Goal: Transaction & Acquisition: Book appointment/travel/reservation

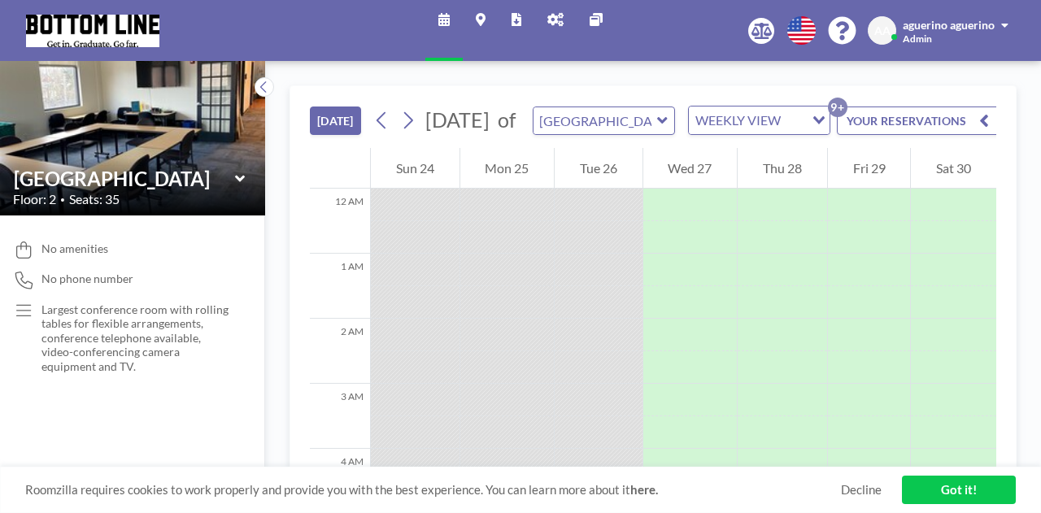
scroll to position [715, 0]
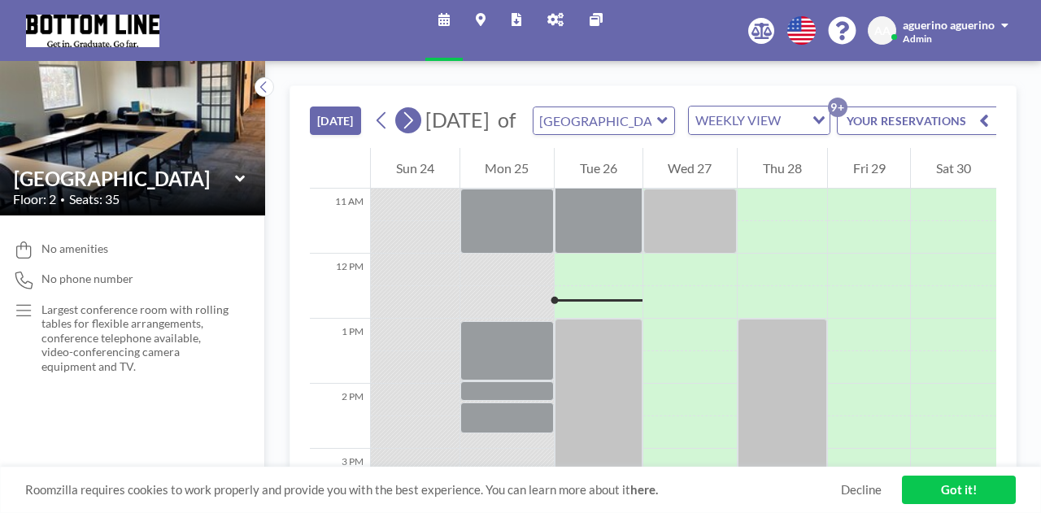
click at [406, 129] on icon at bounding box center [407, 120] width 15 height 24
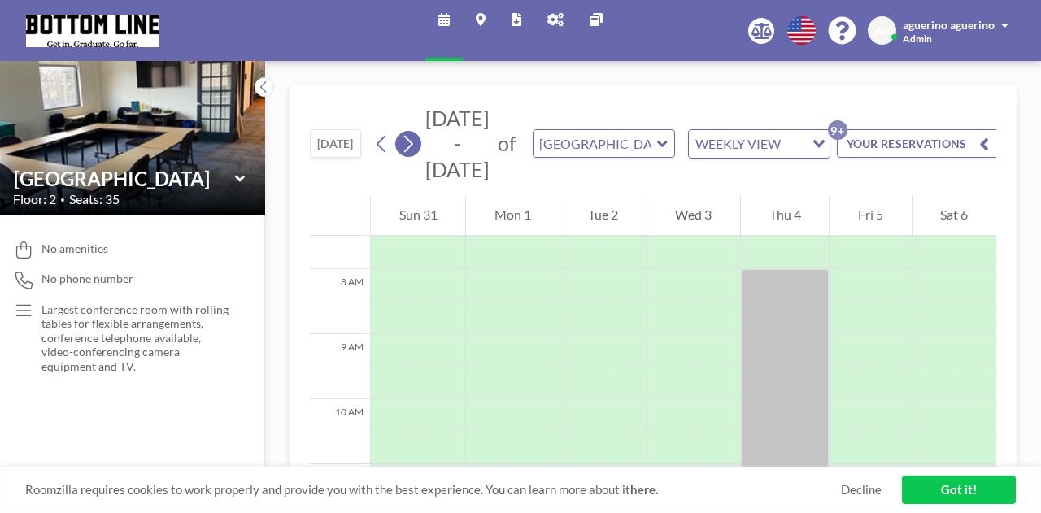
scroll to position [488, 0]
click at [410, 150] on icon at bounding box center [407, 144] width 15 height 24
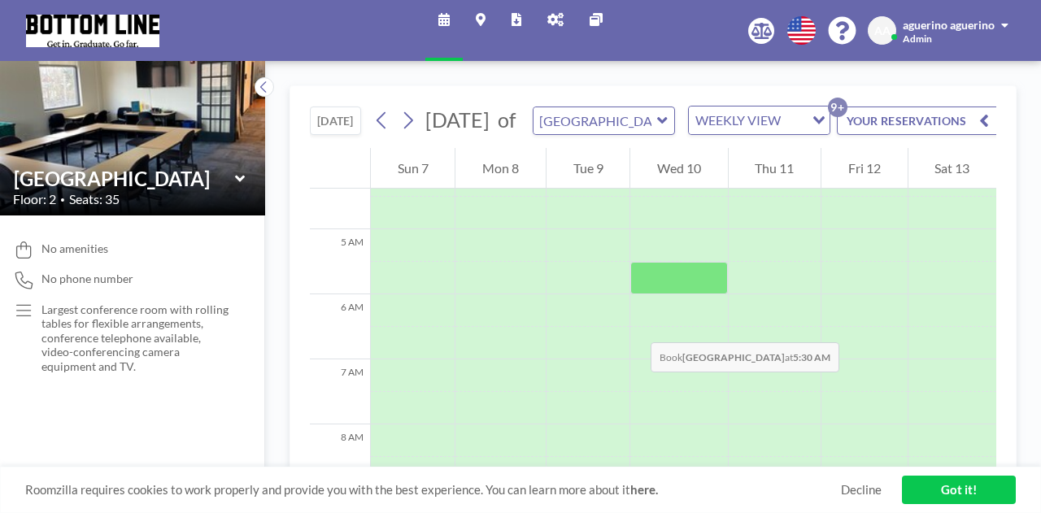
scroll to position [244, 0]
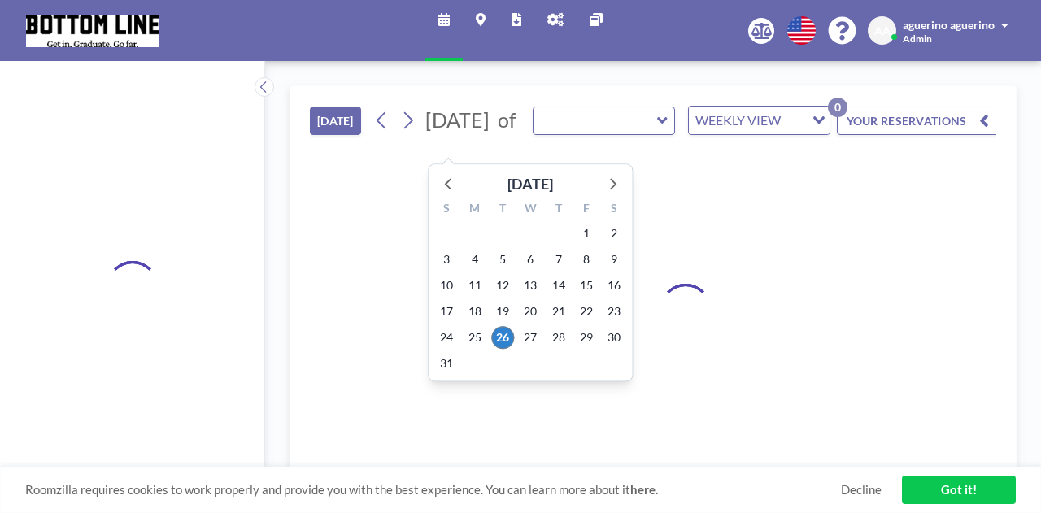
type input "[GEOGRAPHIC_DATA]"
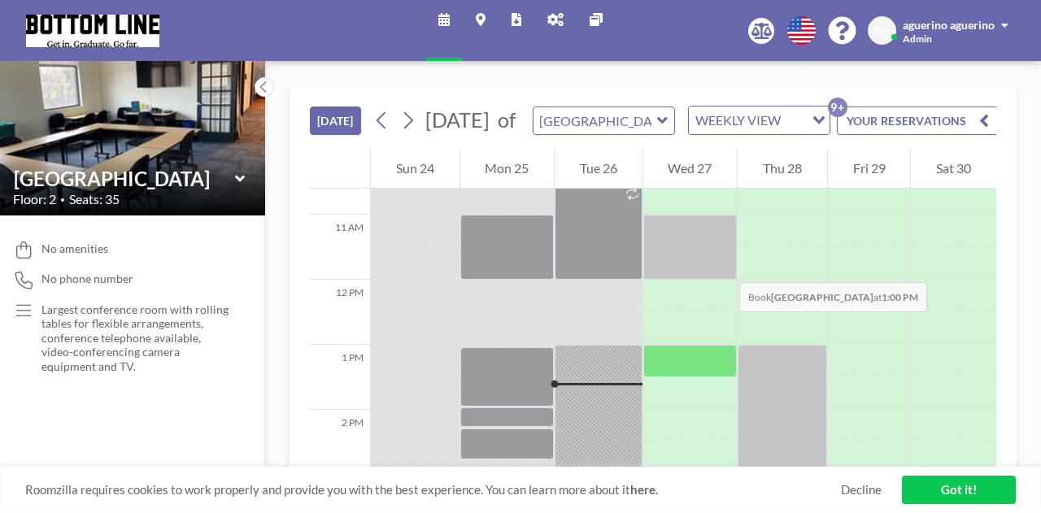
scroll to position [683, 0]
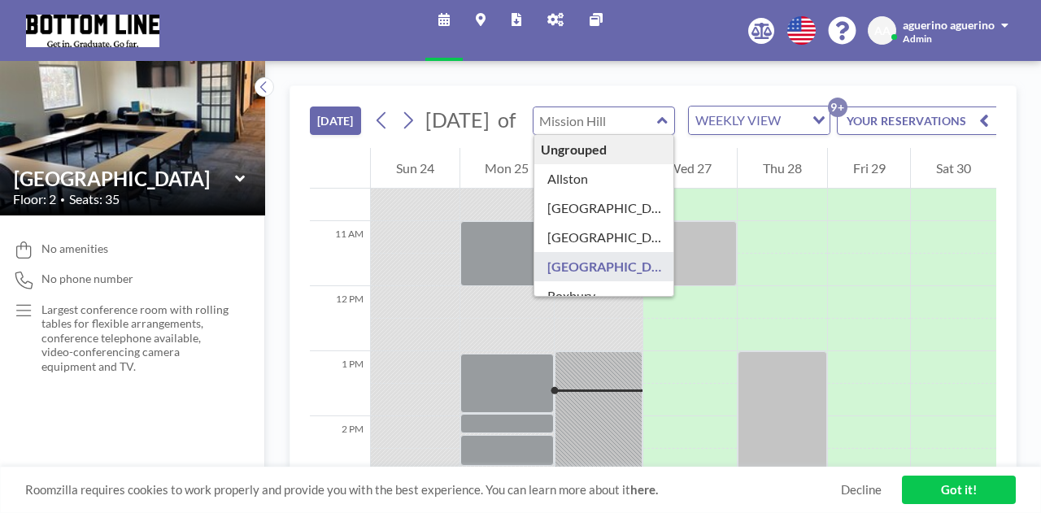
click at [636, 134] on input "text" at bounding box center [595, 120] width 124 height 27
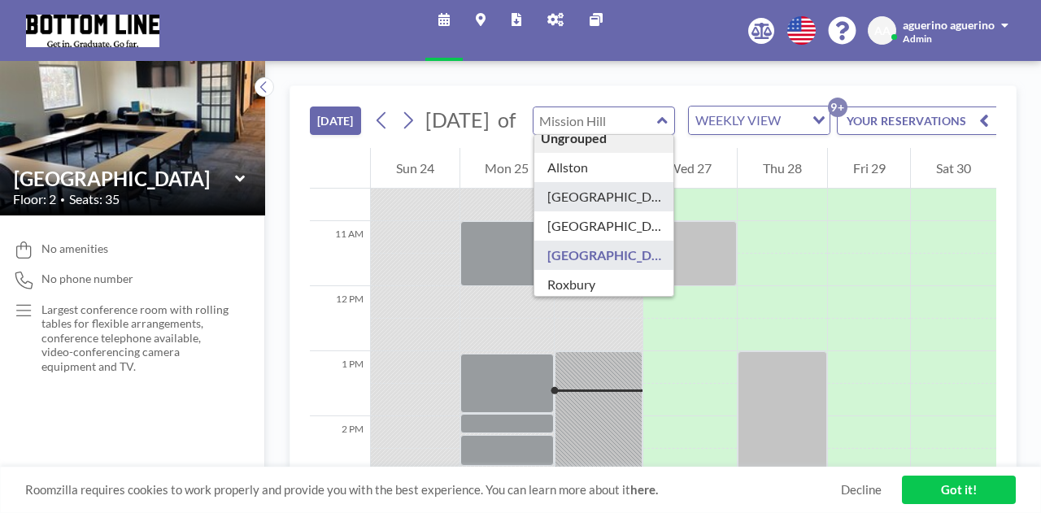
scroll to position [22, 0]
type input "Roxbury"
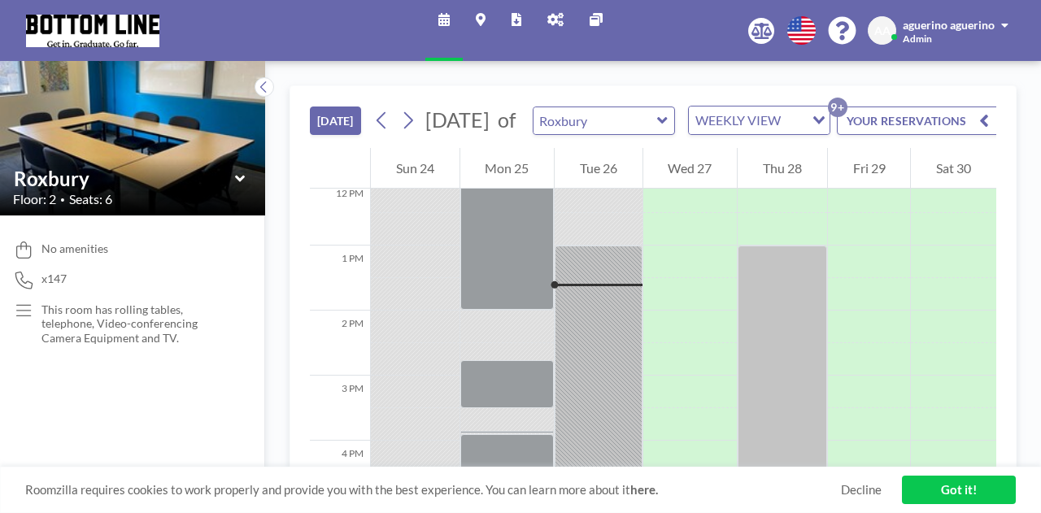
scroll to position [764, 0]
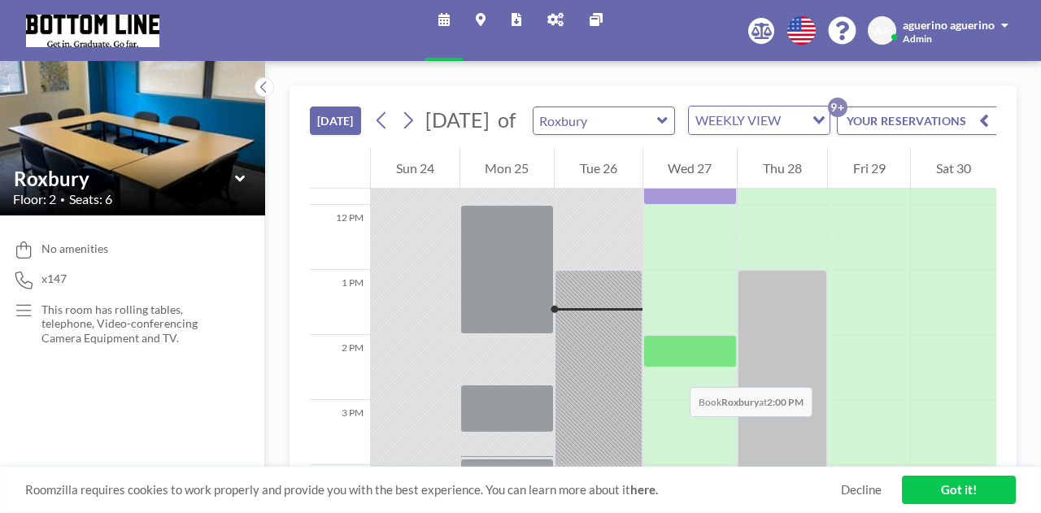
click at [673, 367] on div at bounding box center [690, 351] width 94 height 33
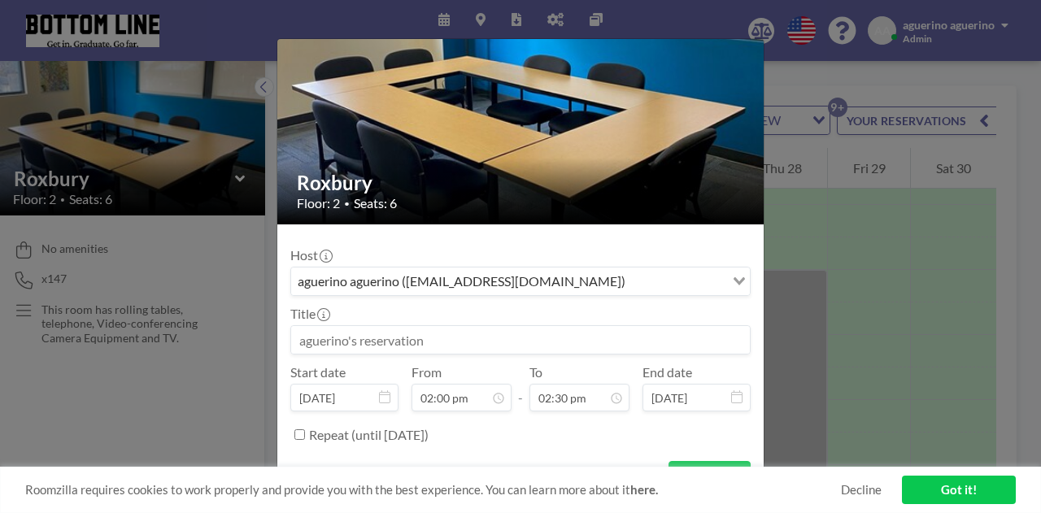
scroll to position [81, 0]
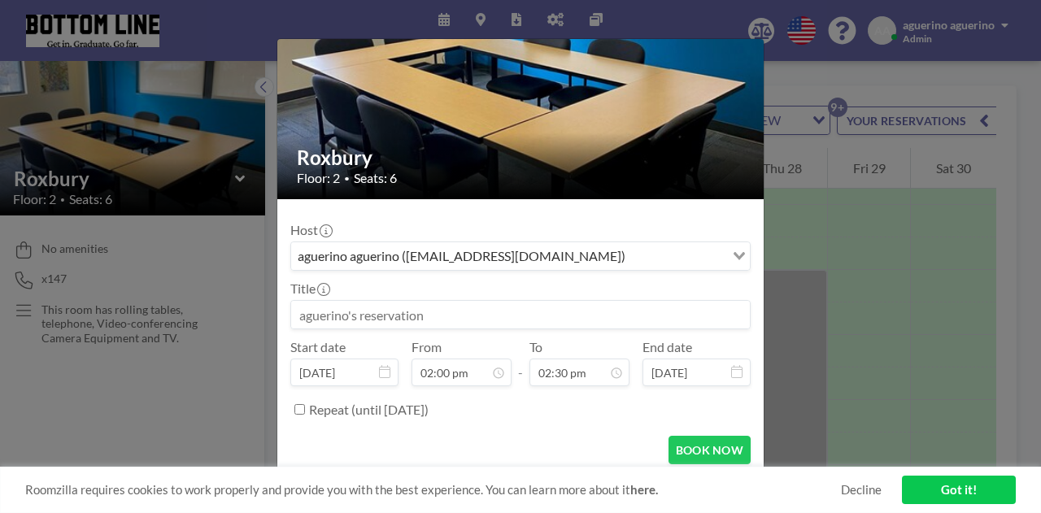
click at [517, 316] on input at bounding box center [520, 315] width 459 height 28
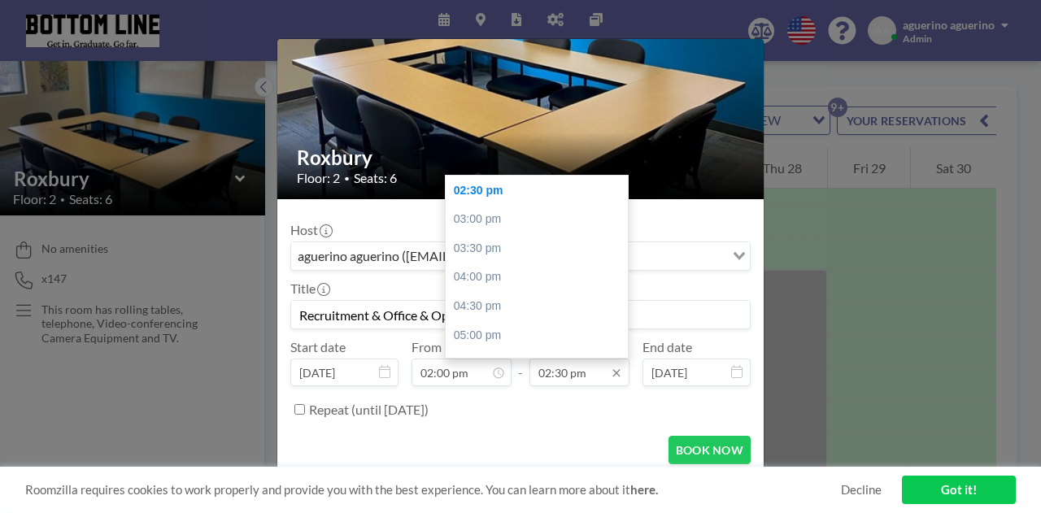
click at [593, 370] on input "02:30 pm" at bounding box center [579, 373] width 100 height 28
click at [506, 221] on div "03:00 pm" at bounding box center [541, 219] width 190 height 29
type input "Recruitment & Office & Ops: Deep Dive Planning"
type input "03:00 pm"
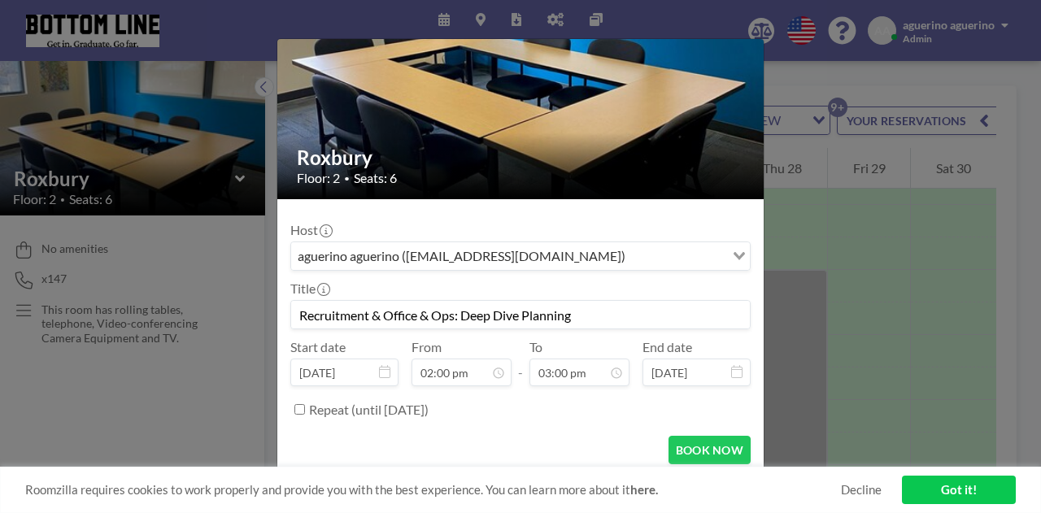
scroll to position [81, 0]
click at [727, 452] on button "BOOK NOW" at bounding box center [709, 450] width 82 height 28
